Goal: Find specific page/section: Find specific page/section

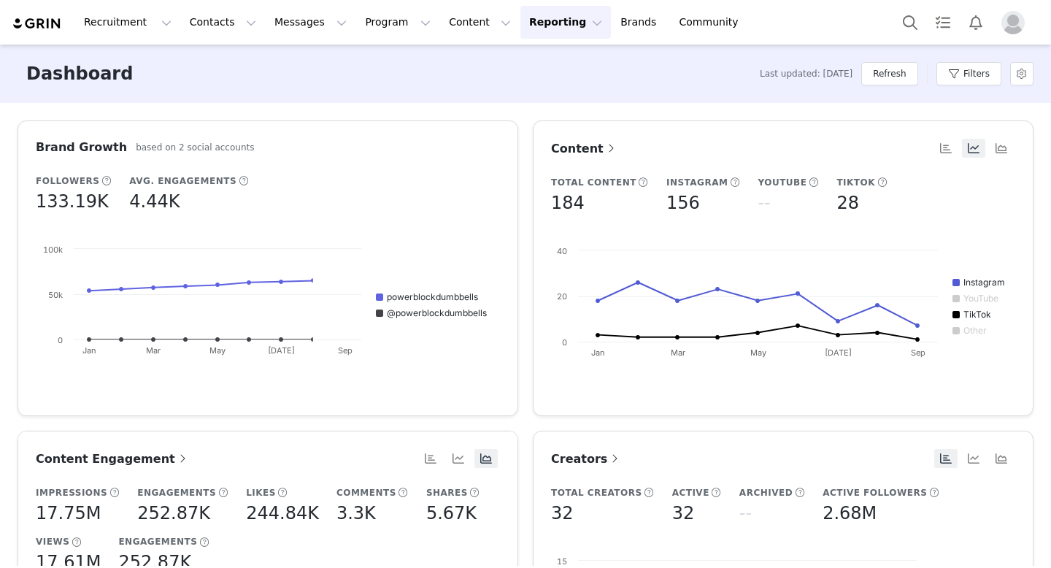
click at [1012, 19] on img "Profile" at bounding box center [1013, 22] width 23 height 23
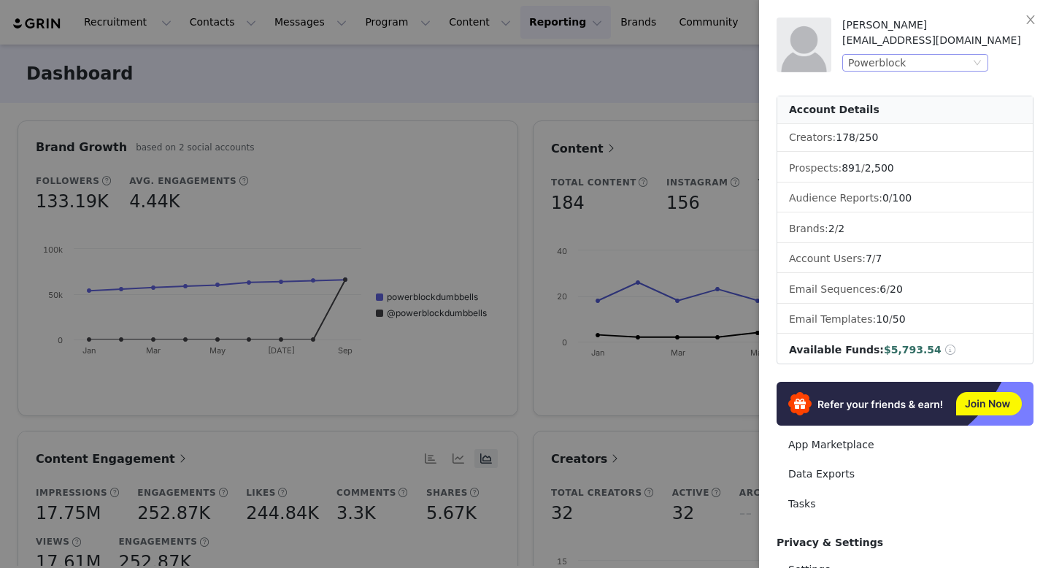
click at [954, 58] on div "Powerblock" at bounding box center [909, 63] width 122 height 16
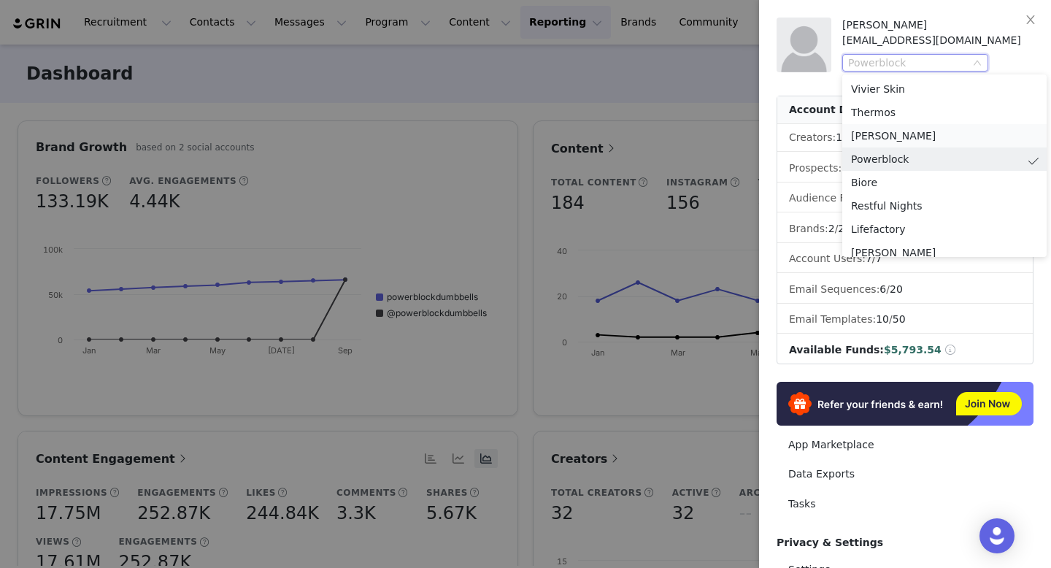
scroll to position [7, 0]
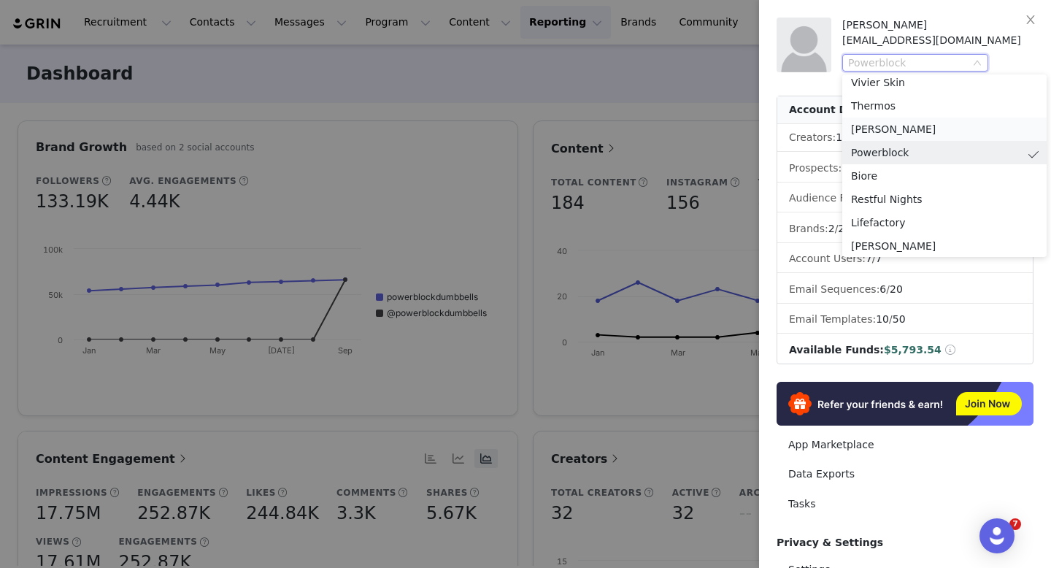
click at [897, 124] on li "John Frieda" at bounding box center [945, 129] width 204 height 23
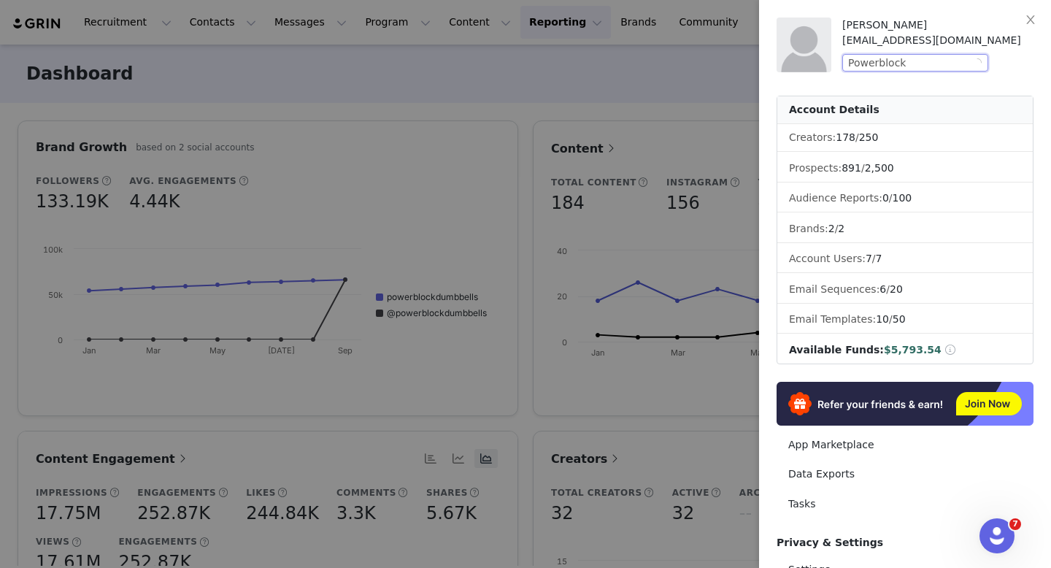
scroll to position [0, 0]
